Goal: Check status: Check status

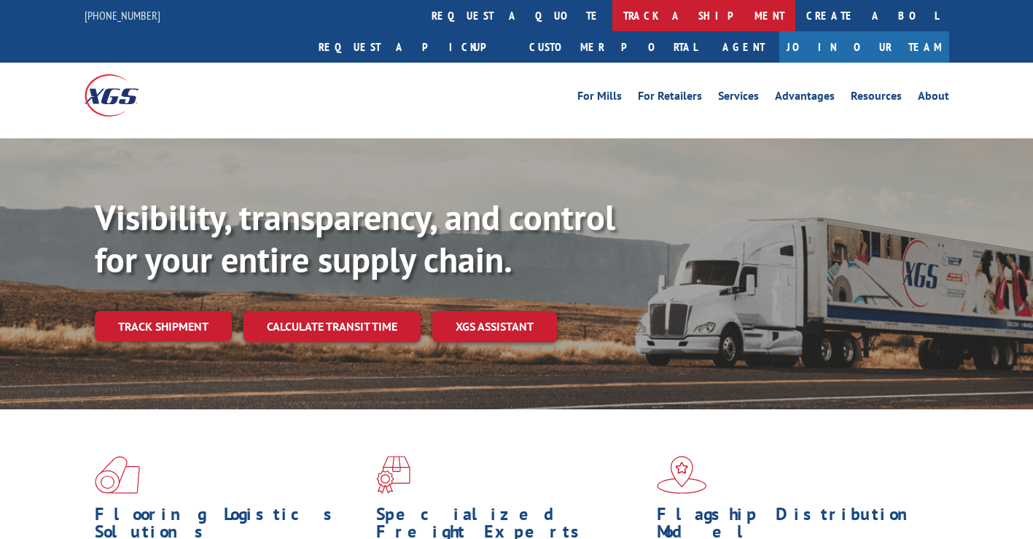
click at [612, 13] on link "track a shipment" at bounding box center [703, 15] width 183 height 31
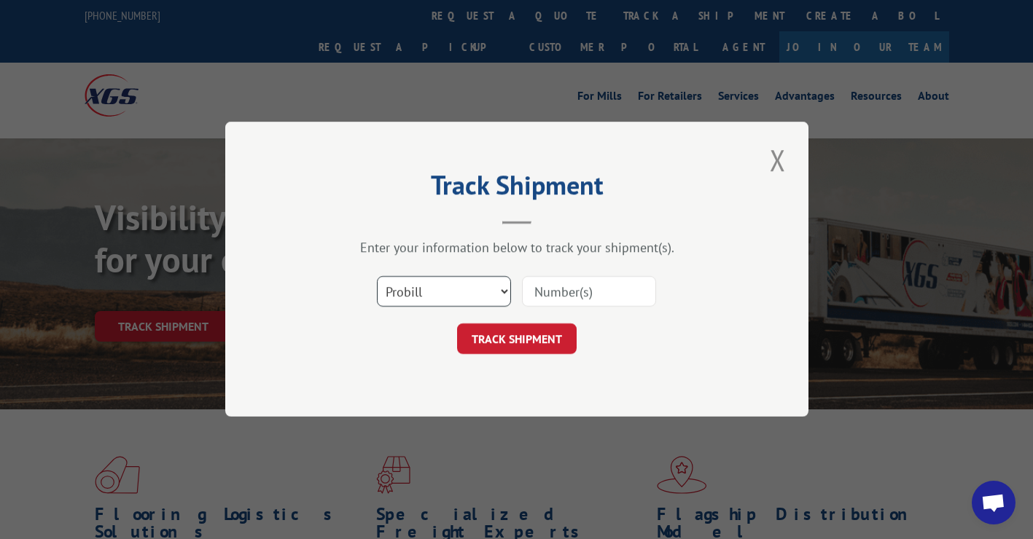
click at [436, 292] on select "Select category... Probill BOL PO" at bounding box center [444, 292] width 134 height 31
select select "po"
click at [377, 277] on select "Select category... Probill BOL PO" at bounding box center [444, 292] width 134 height 31
click at [584, 288] on input at bounding box center [589, 292] width 134 height 31
paste input "15976873"
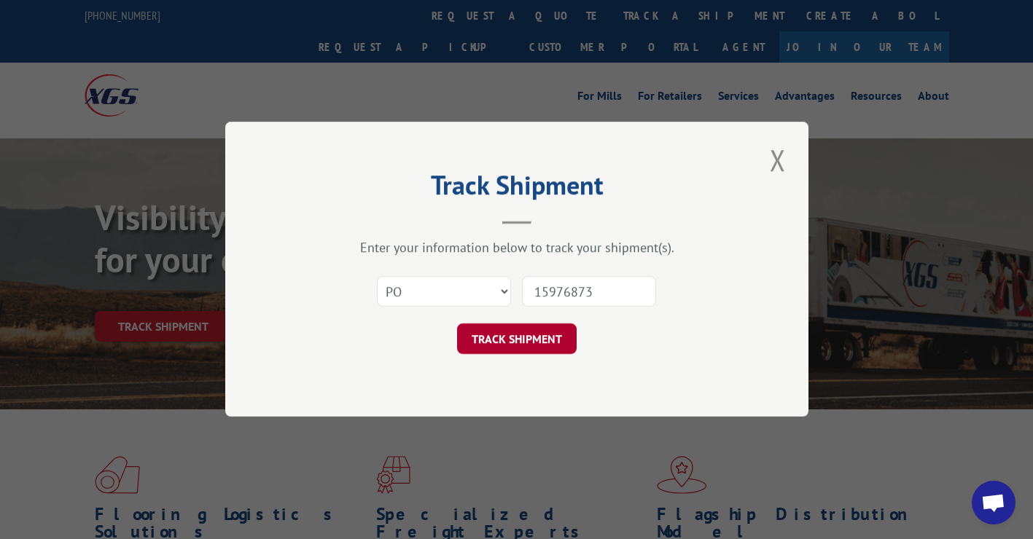
type input "15976873"
click at [544, 333] on button "TRACK SHIPMENT" at bounding box center [517, 339] width 120 height 31
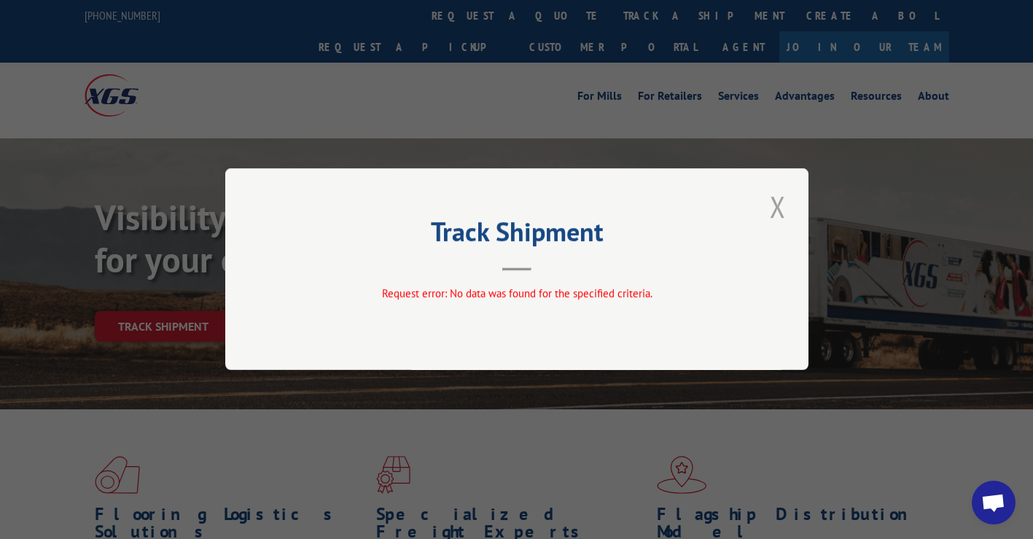
click at [781, 212] on button "Close modal" at bounding box center [777, 207] width 25 height 40
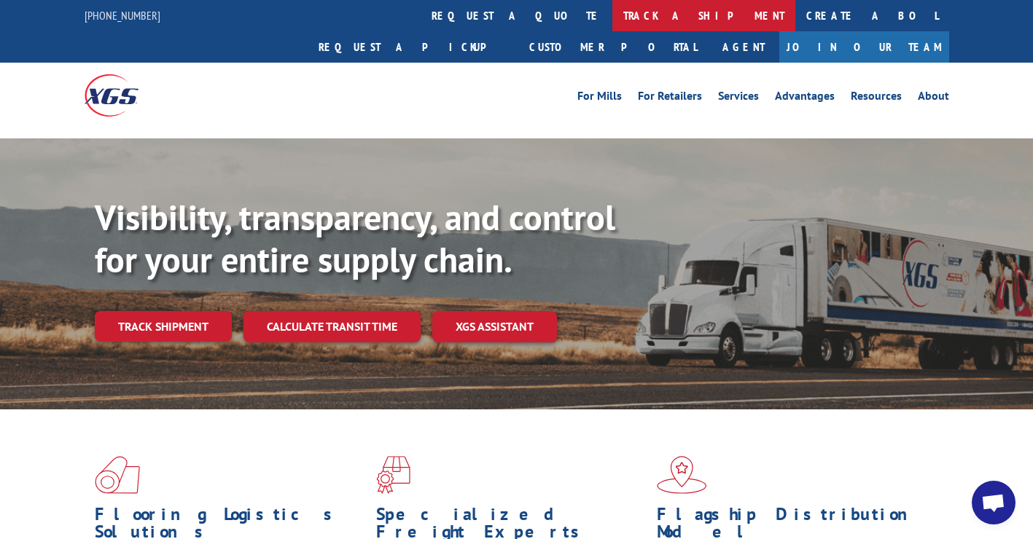
click at [612, 13] on link "track a shipment" at bounding box center [703, 15] width 183 height 31
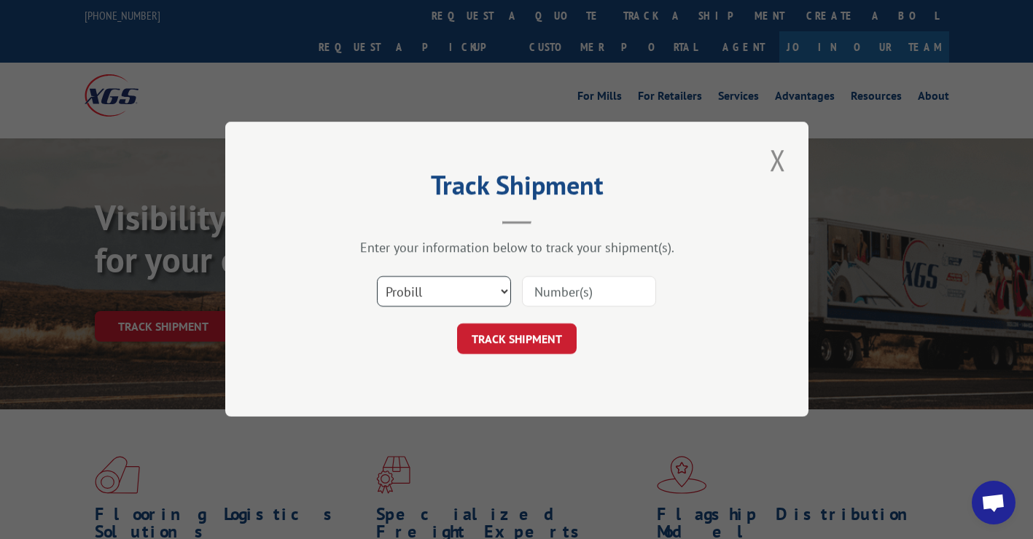
drag, startPoint x: 472, startPoint y: 296, endPoint x: 459, endPoint y: 304, distance: 15.4
click at [472, 296] on select "Select category... Probill BOL PO" at bounding box center [444, 292] width 134 height 31
select select "po"
click at [377, 277] on select "Select category... Probill BOL PO" at bounding box center [444, 292] width 134 height 31
click at [561, 303] on input at bounding box center [589, 292] width 134 height 31
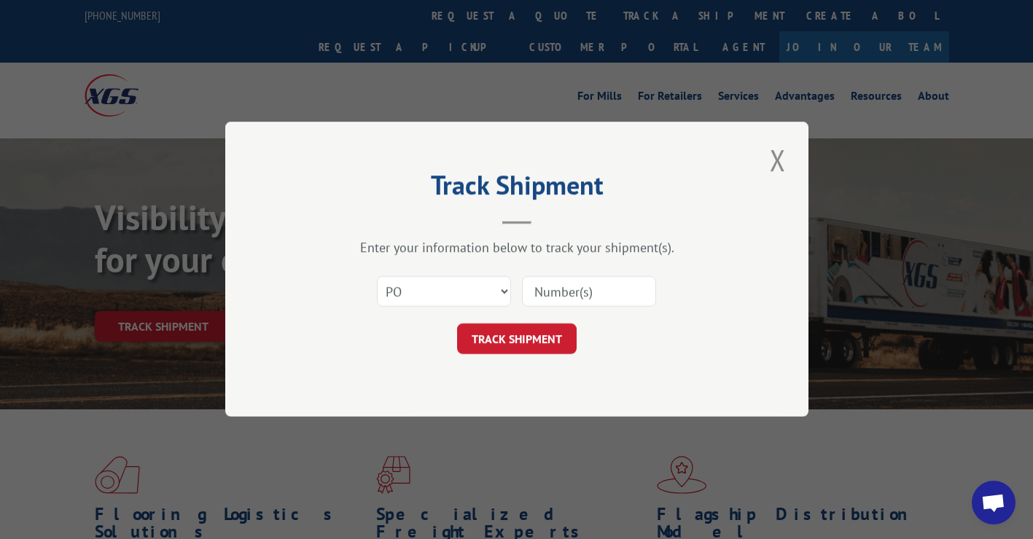
paste input "98511558"
type input "98511558"
click at [510, 354] on button "TRACK SHIPMENT" at bounding box center [517, 339] width 120 height 31
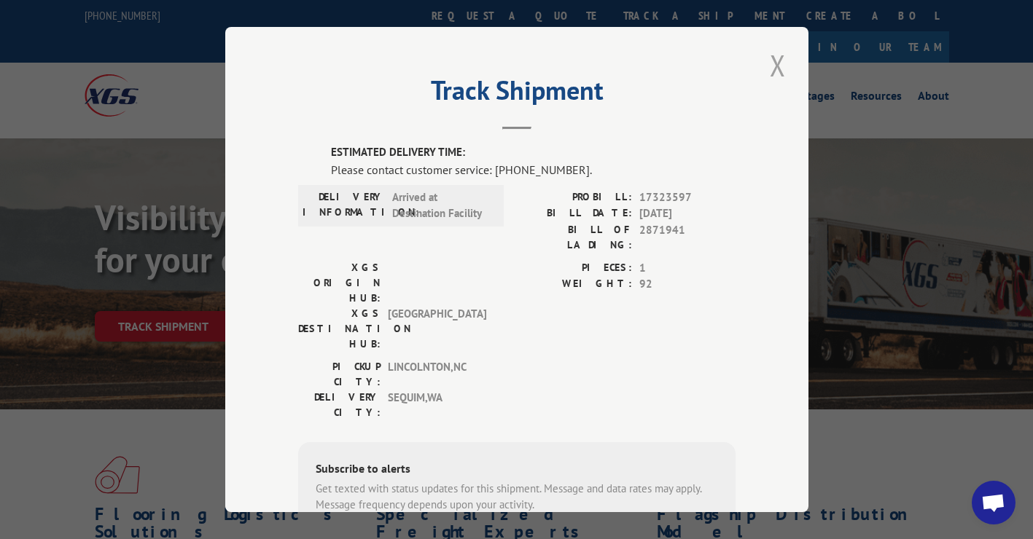
click at [771, 70] on button "Close modal" at bounding box center [777, 65] width 25 height 40
